Goal: Task Accomplishment & Management: Use online tool/utility

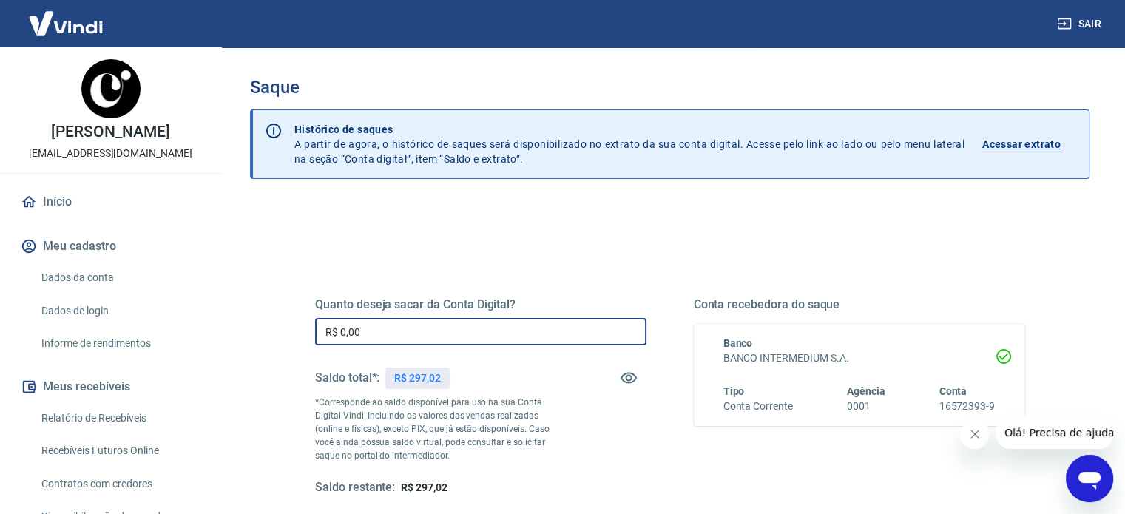
click at [365, 336] on input "R$ 0,00" at bounding box center [480, 331] width 331 height 27
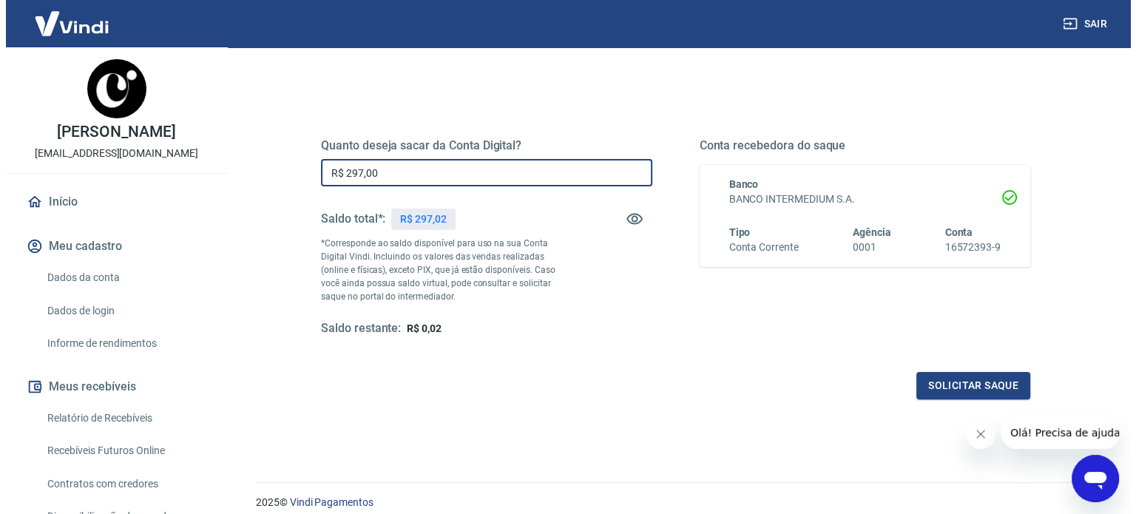
scroll to position [189, 0]
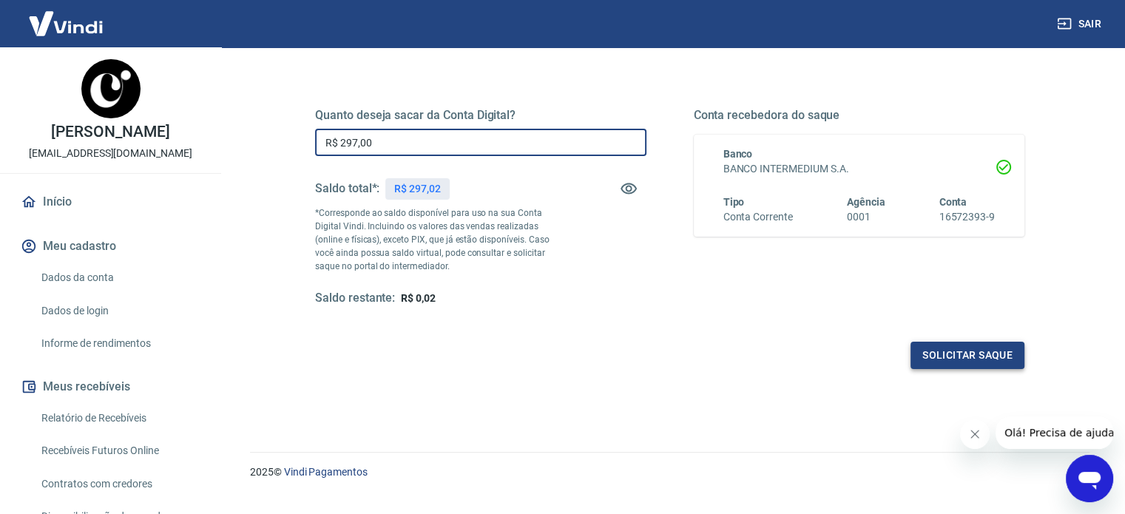
type input "R$ 297,00"
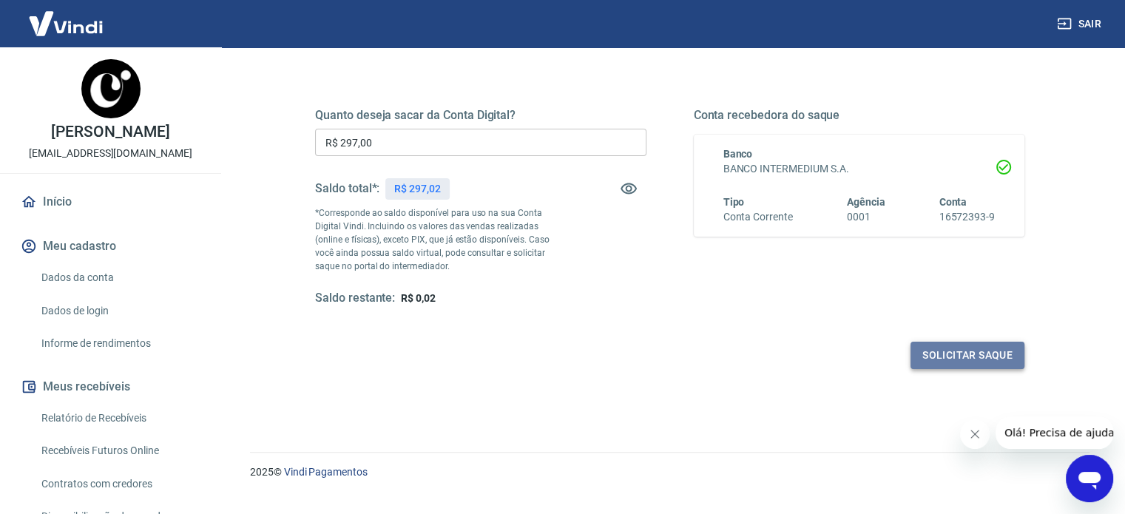
click at [943, 350] on button "Solicitar saque" at bounding box center [967, 355] width 114 height 27
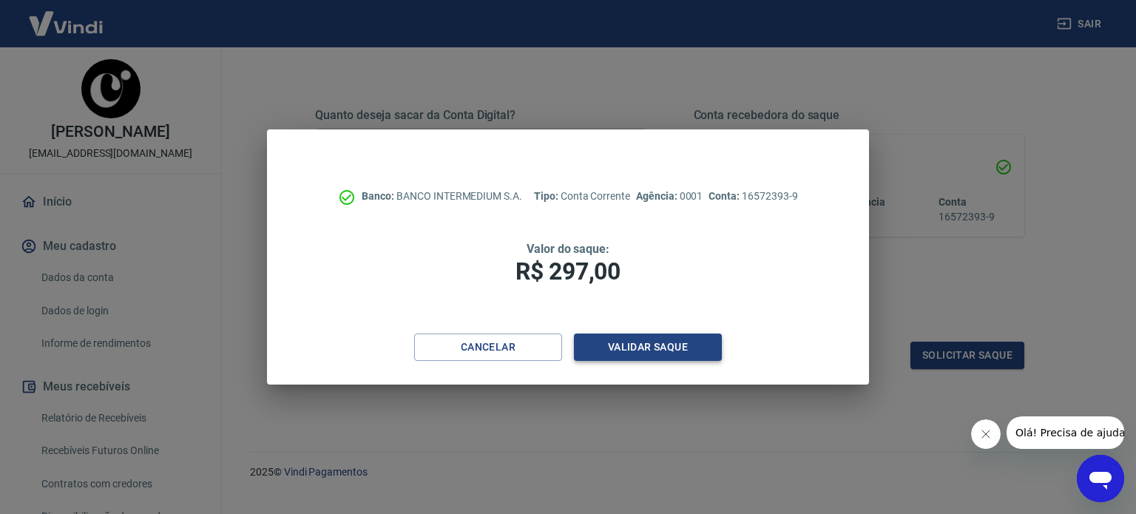
click at [631, 343] on button "Validar saque" at bounding box center [648, 346] width 148 height 27
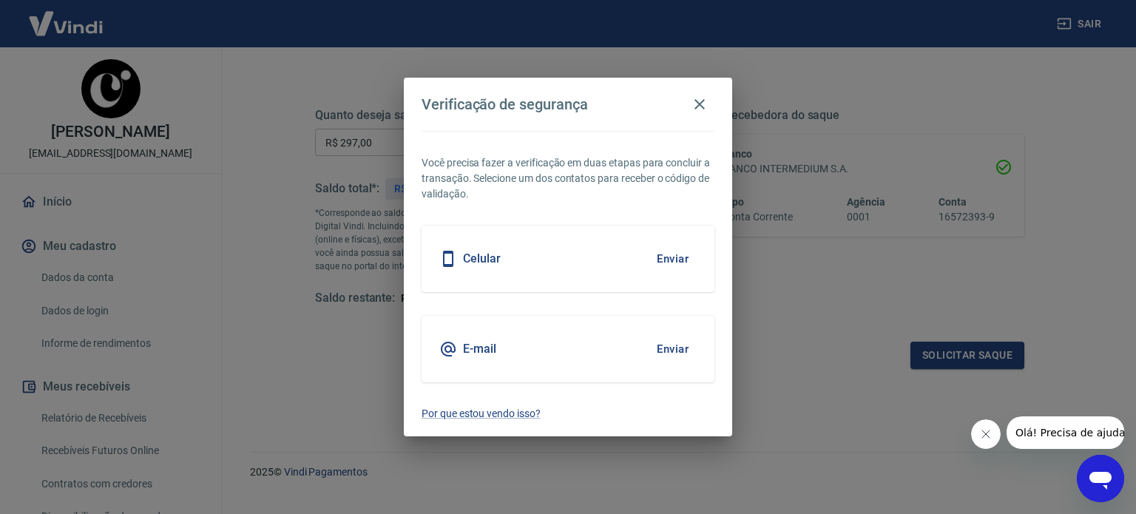
click at [517, 274] on div "Celular Enviar" at bounding box center [567, 258] width 293 height 67
click at [668, 260] on button "Enviar" at bounding box center [672, 258] width 48 height 31
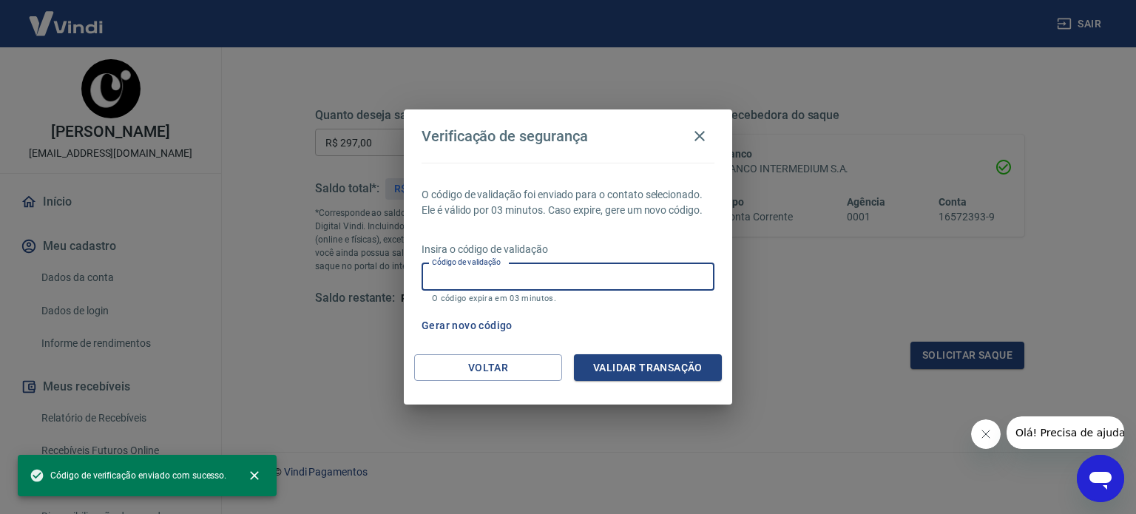
click at [552, 287] on input "Código de validação" at bounding box center [567, 276] width 293 height 27
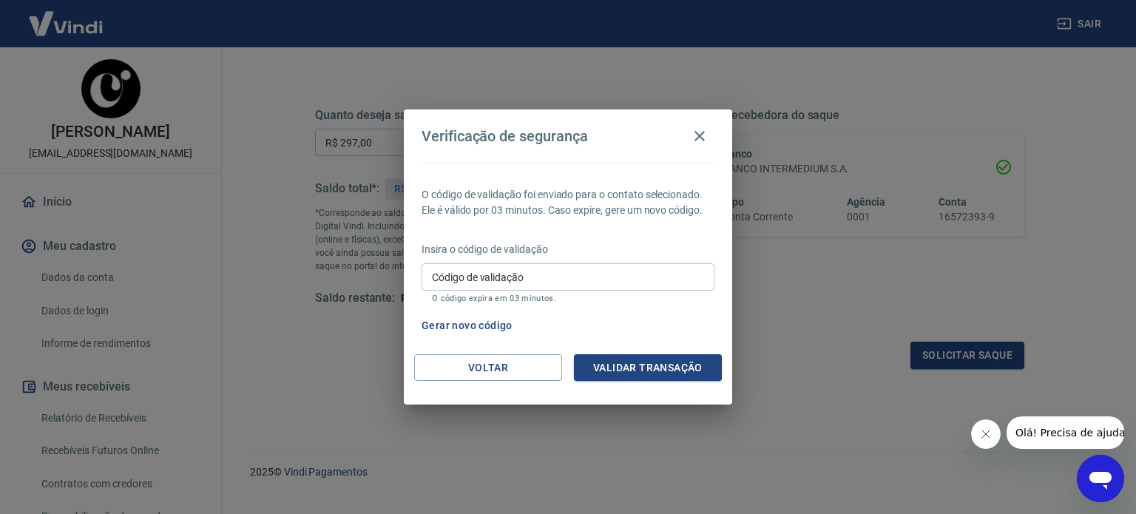
click at [531, 221] on div "O código de validação foi enviado para o contato selecionado. Ele é válido por …" at bounding box center [568, 258] width 328 height 191
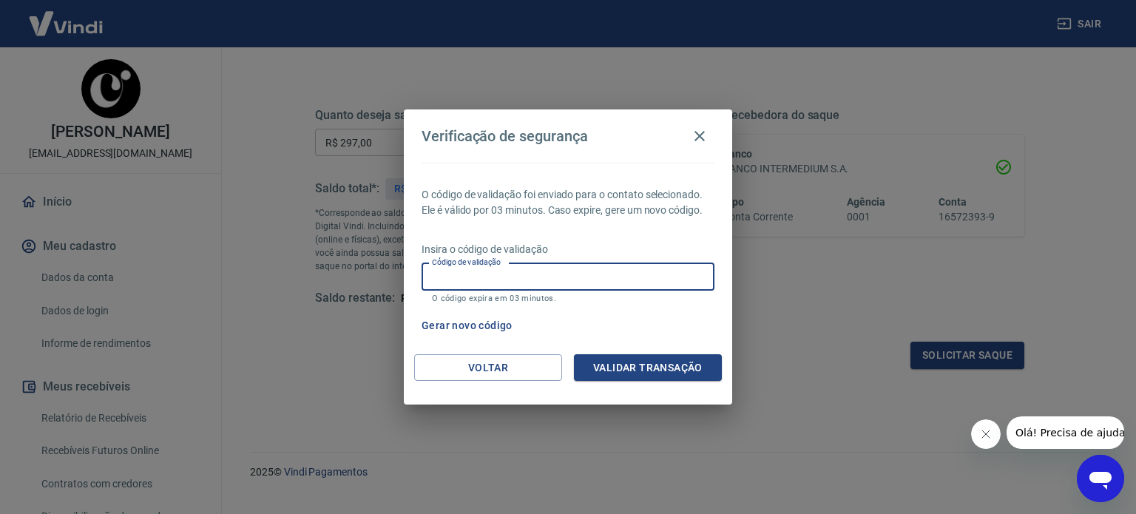
click at [489, 271] on input "Código de validação" at bounding box center [567, 276] width 293 height 27
click at [489, 271] on input "956545" at bounding box center [567, 276] width 293 height 27
type input "9"
type input "508765"
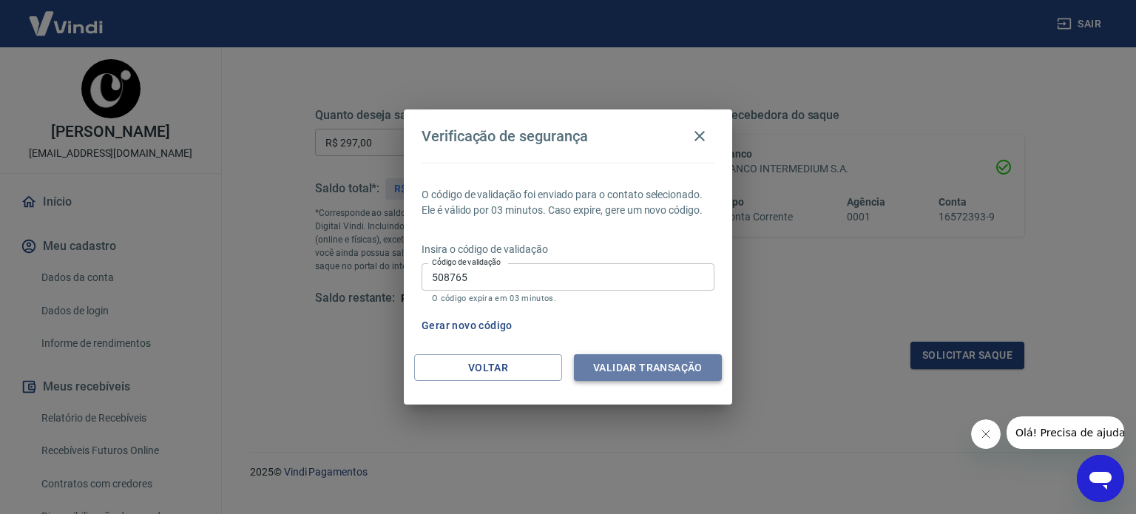
click at [625, 363] on button "Validar transação" at bounding box center [648, 367] width 148 height 27
